Goal: Information Seeking & Learning: Learn about a topic

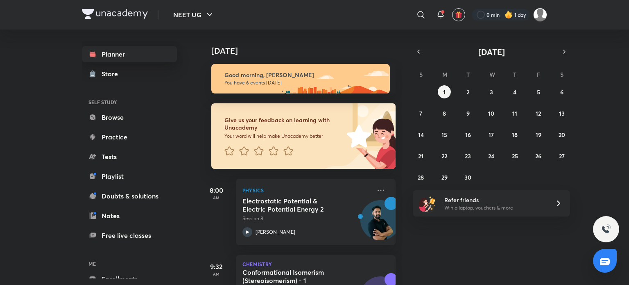
click at [111, 51] on link "Planner" at bounding box center [129, 54] width 95 height 16
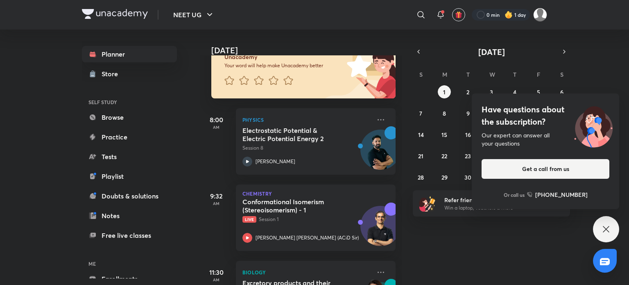
scroll to position [60, 0]
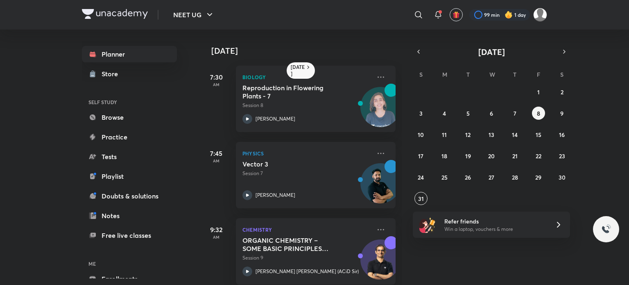
scroll to position [151, 0]
